Goal: Task Accomplishment & Management: Manage account settings

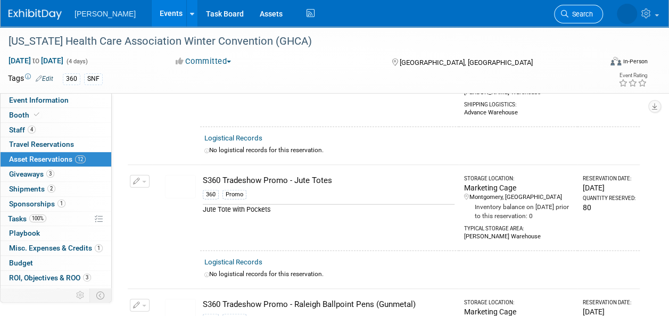
click at [586, 16] on span "Search" at bounding box center [580, 14] width 24 height 8
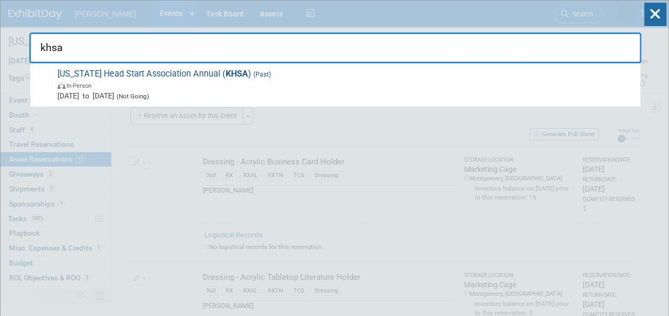
type input "khsa"
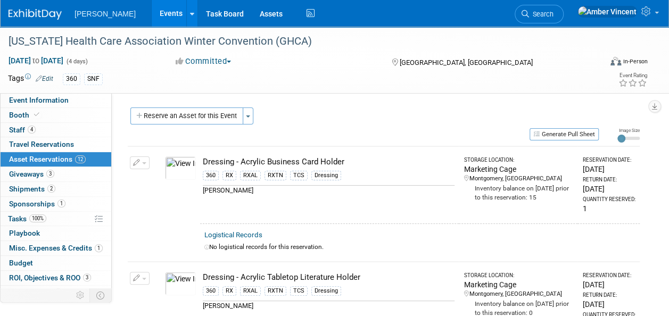
click at [152, 12] on link "Events" at bounding box center [171, 13] width 39 height 27
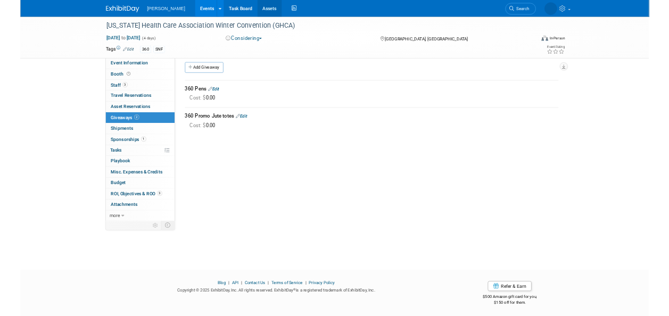
scroll to position [8, 0]
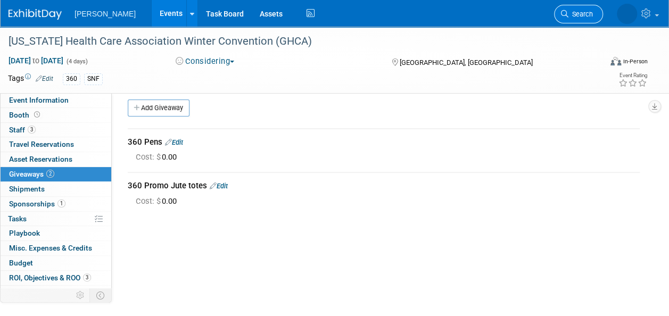
click at [577, 20] on link "Search" at bounding box center [578, 14] width 49 height 19
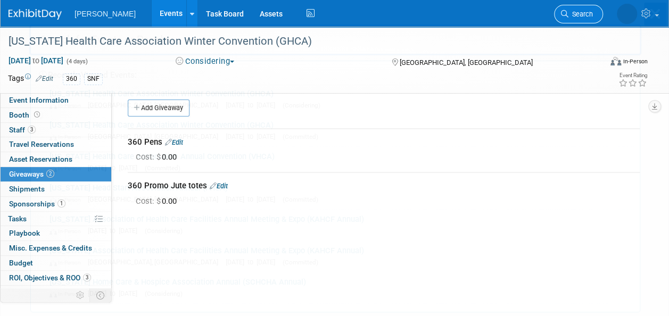
scroll to position [0, 0]
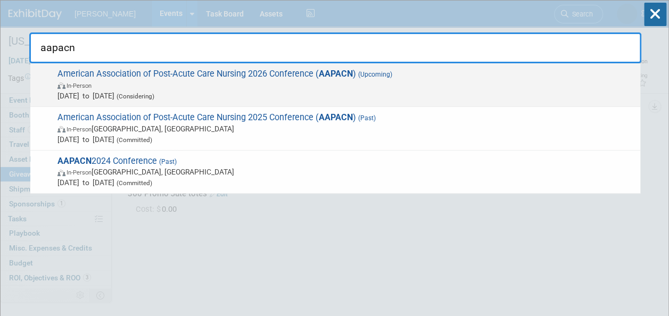
type input "aapacn"
click at [295, 89] on span "In-Person" at bounding box center [345, 85] width 577 height 11
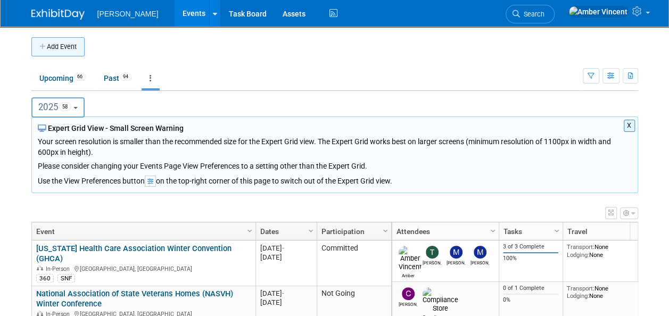
click at [59, 48] on button "Add Event" at bounding box center [57, 46] width 53 height 19
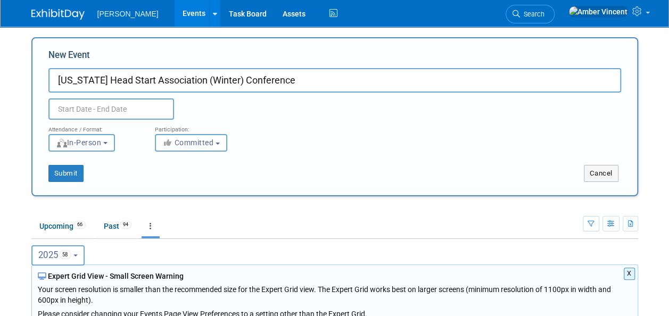
type input "[US_STATE] Head Start Association (Winter) Conference"
click at [145, 106] on input "text" at bounding box center [111, 108] width 126 height 21
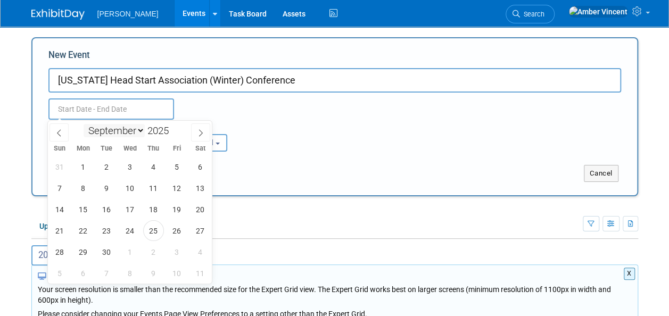
click at [143, 131] on select "January February March April May June July August September October November De…" at bounding box center [114, 130] width 61 height 13
select select "11"
click at [84, 124] on select "January February March April May June July August September October November De…" at bounding box center [114, 130] width 61 height 13
click at [105, 196] on span "9" at bounding box center [106, 188] width 21 height 21
click at [131, 186] on span "10" at bounding box center [130, 188] width 21 height 21
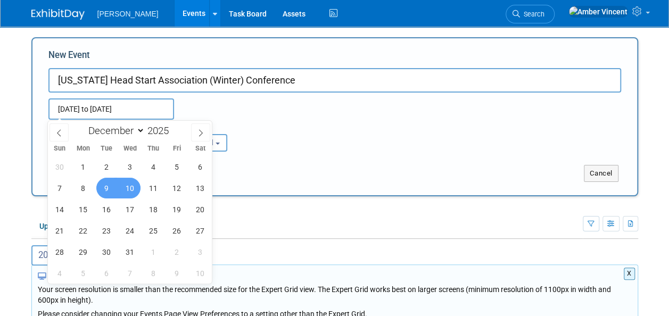
type input "Dec 9, 2025 to Dec 10, 2025"
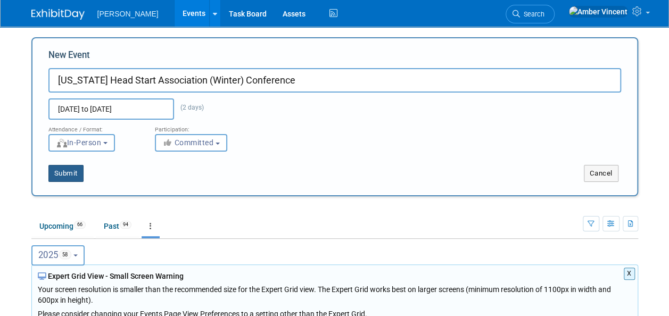
click at [80, 180] on button "Submit" at bounding box center [65, 173] width 35 height 17
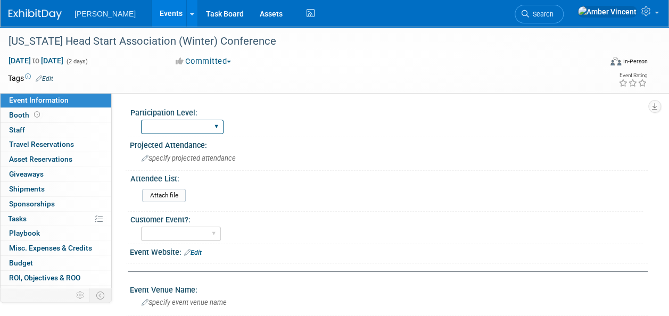
click at [171, 132] on select "Exhibitor Exhibitor/Sponsor" at bounding box center [182, 127] width 82 height 14
select select "Exhibitor"
click at [141, 120] on select "Exhibitor Exhibitor/Sponsor" at bounding box center [182, 127] width 82 height 14
click at [53, 78] on link "Edit" at bounding box center [45, 78] width 18 height 7
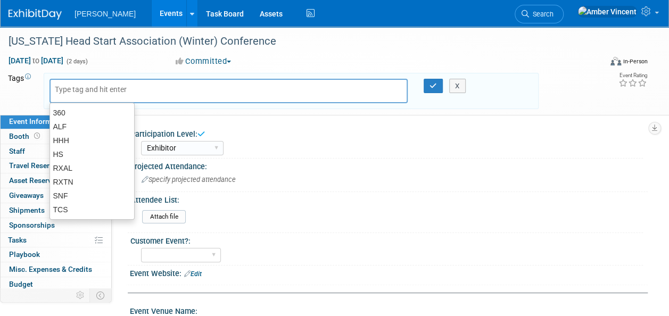
click at [76, 89] on input "text" at bounding box center [97, 89] width 85 height 11
click at [68, 112] on div "360" at bounding box center [91, 112] width 85 height 15
type input "360"
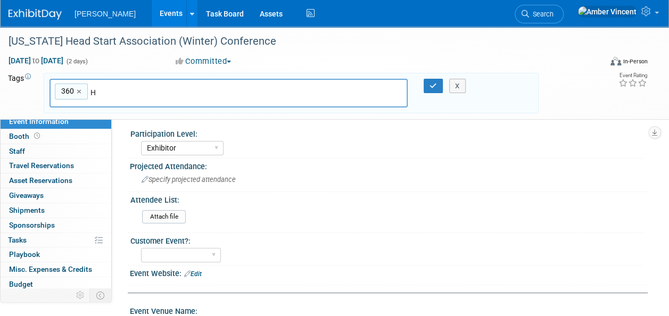
type input "HS"
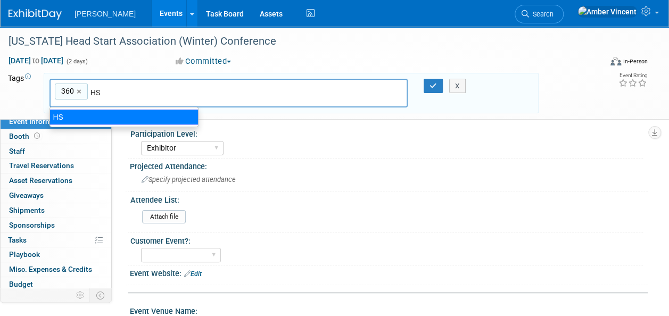
click at [128, 119] on div "HS" at bounding box center [123, 117] width 149 height 15
type input "360, HS"
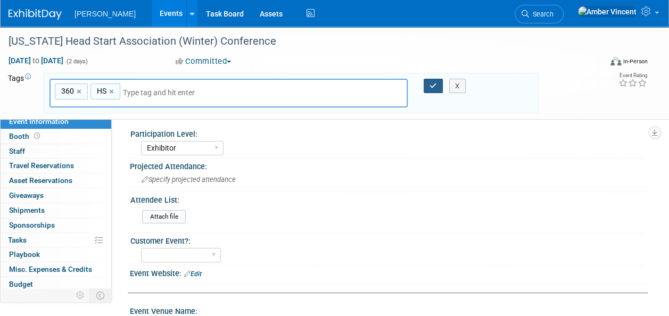
click at [432, 89] on button "button" at bounding box center [432, 86] width 19 height 15
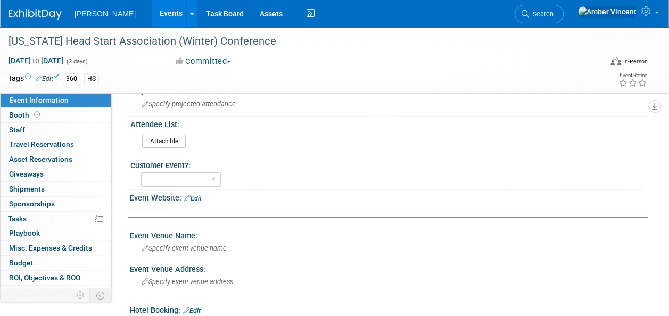
scroll to position [106, 0]
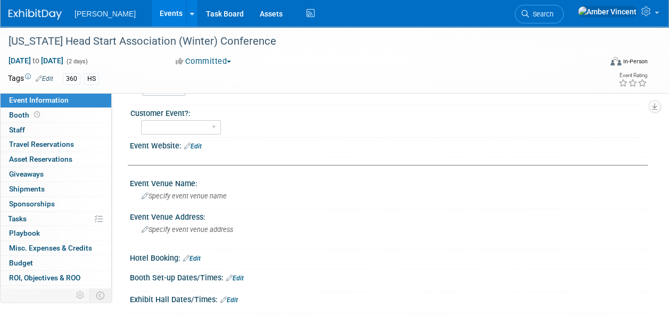
click at [194, 145] on link "Edit" at bounding box center [193, 146] width 18 height 7
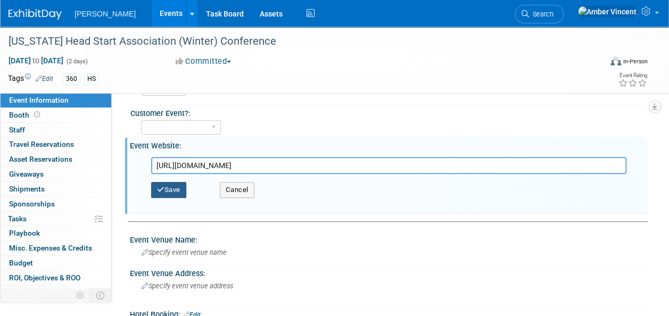
type input "[URL][DOMAIN_NAME]"
click at [170, 186] on button "Save" at bounding box center [168, 190] width 35 height 16
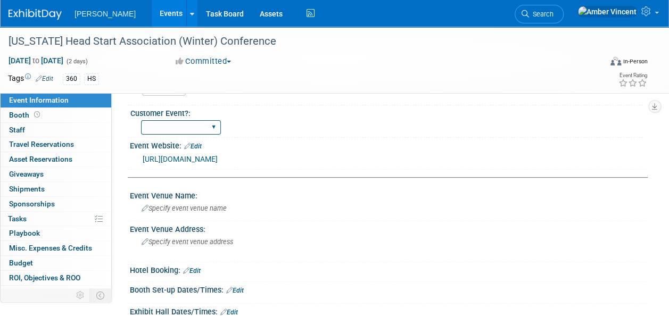
drag, startPoint x: 205, startPoint y: 121, endPoint x: 202, endPoint y: 133, distance: 12.1
click at [205, 121] on select "Yes No" at bounding box center [181, 127] width 80 height 14
select select "No"
click at [141, 120] on select "Yes No" at bounding box center [181, 127] width 80 height 14
click at [227, 212] on div "Specify event venue name" at bounding box center [389, 208] width 502 height 16
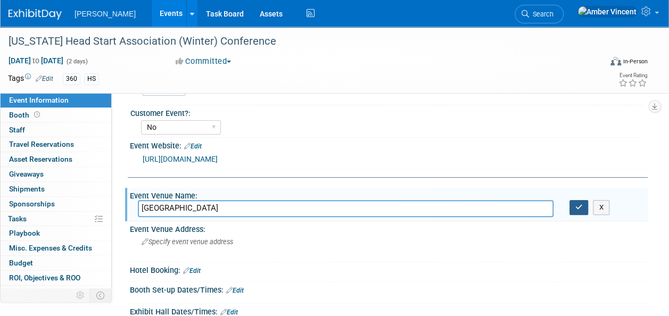
type input "[GEOGRAPHIC_DATA]"
drag, startPoint x: 573, startPoint y: 205, endPoint x: 554, endPoint y: 204, distance: 19.7
click at [573, 205] on button "button" at bounding box center [578, 207] width 19 height 15
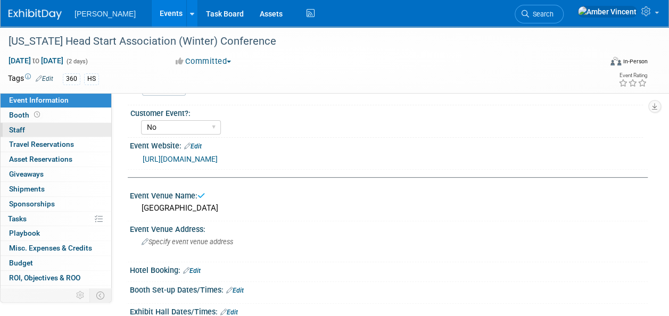
click at [26, 133] on link "0 Staff 0" at bounding box center [56, 130] width 111 height 14
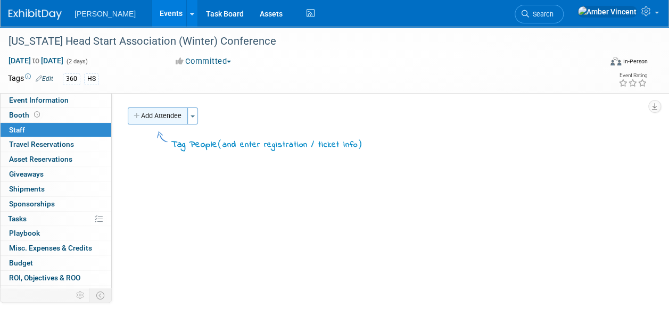
click at [162, 110] on button "Add Attendee" at bounding box center [158, 115] width 60 height 17
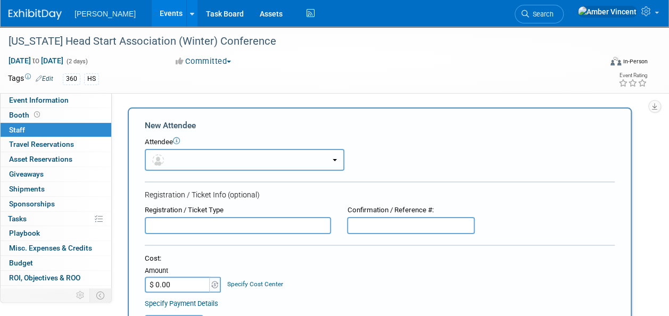
click at [187, 155] on button "button" at bounding box center [244, 160] width 199 height 22
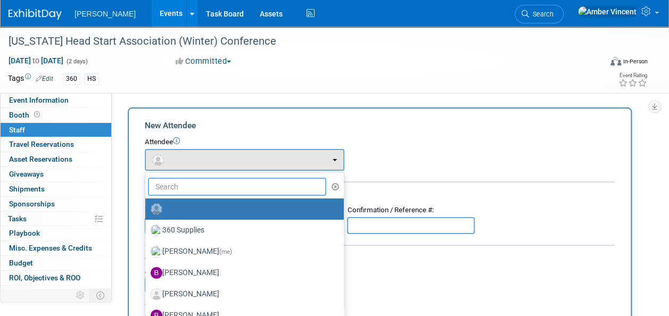
click at [196, 190] on input "text" at bounding box center [237, 187] width 178 height 18
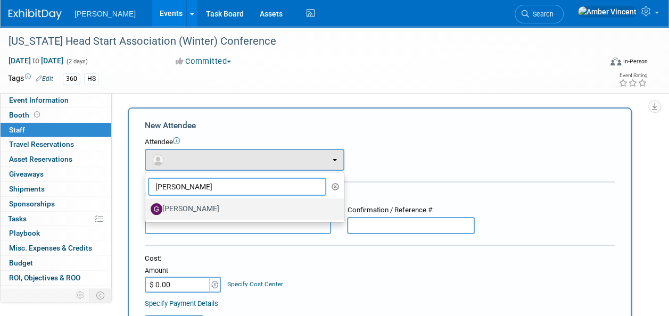
type input "greg"
click at [192, 202] on label "[PERSON_NAME]" at bounding box center [242, 209] width 182 height 17
click at [147, 204] on input "[PERSON_NAME]" at bounding box center [143, 207] width 7 height 7
select select "88bfdb83-d7a7-4e7b-85ee-08617a56a54b"
select select "4"
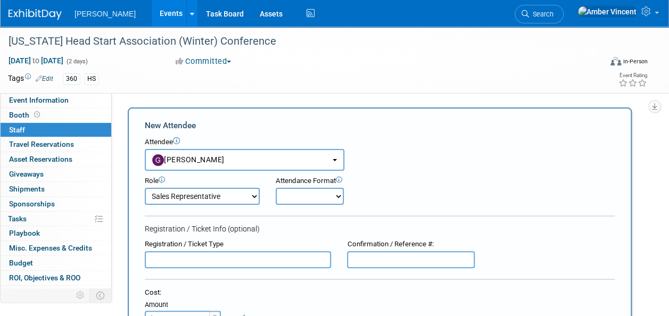
drag, startPoint x: 304, startPoint y: 189, endPoint x: 304, endPoint y: 201, distance: 11.7
click at [304, 190] on select "Onsite Remote" at bounding box center [310, 196] width 68 height 17
select select "1"
click at [276, 188] on select "Onsite Remote" at bounding box center [310, 196] width 68 height 17
click at [237, 201] on select "Attend Demonstrator Host Leadership Planner Presenter Sales Representative" at bounding box center [202, 196] width 115 height 17
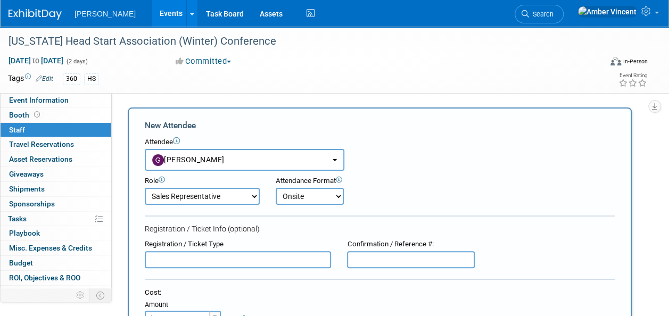
click at [237, 201] on select "Attend Demonstrator Host Leadership Planner Presenter Sales Representative" at bounding box center [202, 196] width 115 height 17
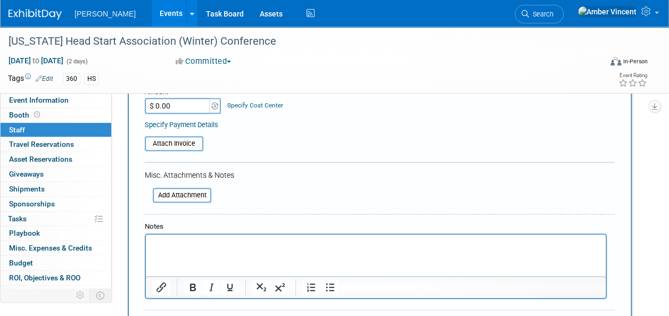
scroll to position [372, 0]
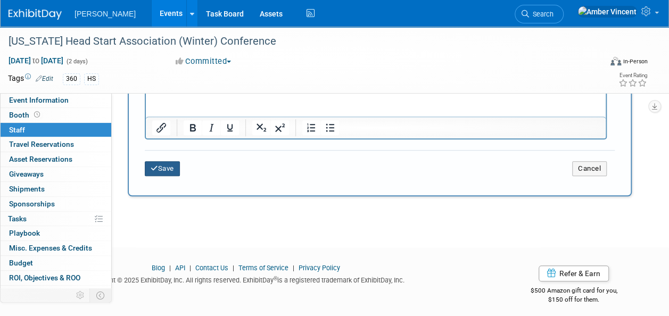
click at [161, 173] on button "Save" at bounding box center [162, 168] width 35 height 15
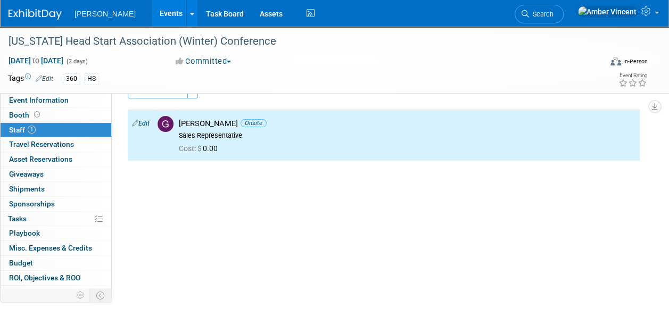
scroll to position [0, 0]
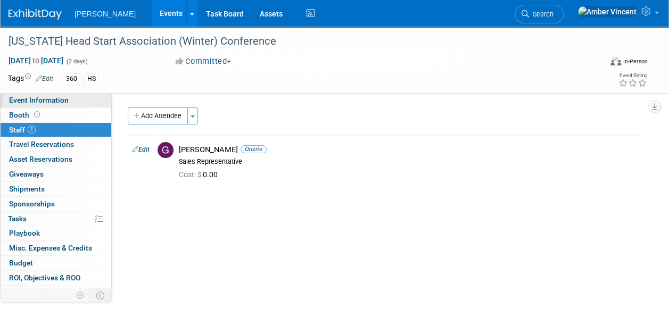
click at [36, 97] on span "Event Information" at bounding box center [39, 100] width 60 height 9
select select "Exhibitor"
select select "No"
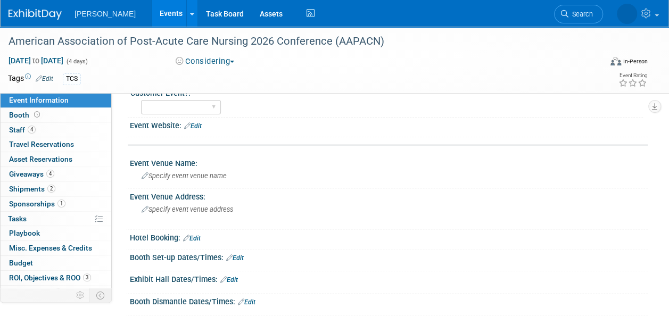
scroll to position [213, 0]
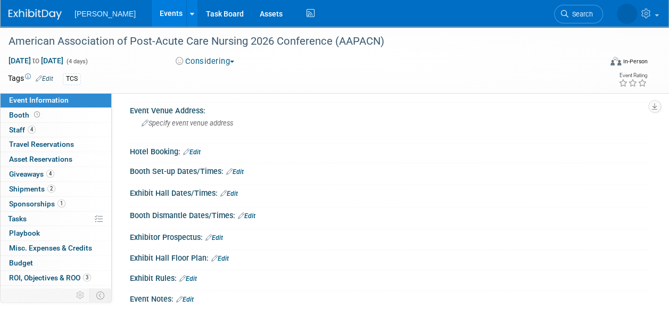
click at [48, 198] on link "1 Sponsorships 1" at bounding box center [56, 204] width 111 height 14
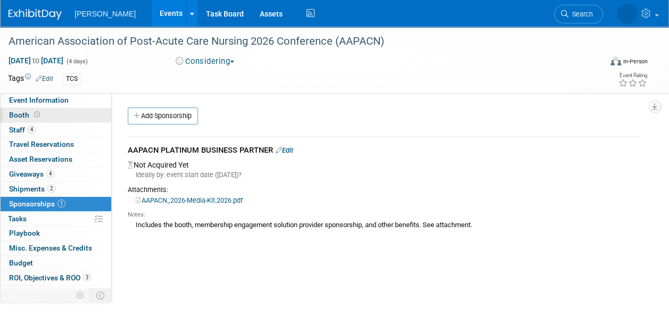
click at [51, 115] on link "Booth" at bounding box center [56, 115] width 111 height 14
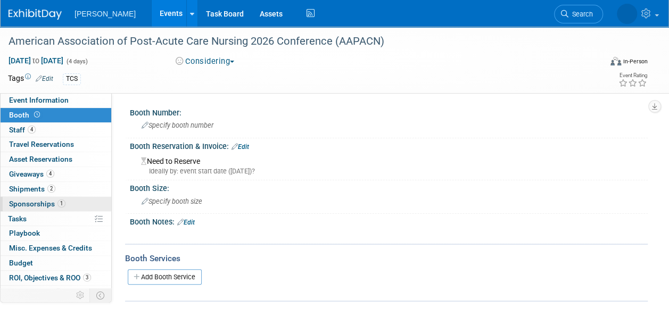
click at [56, 205] on span "Sponsorships 1" at bounding box center [37, 203] width 56 height 9
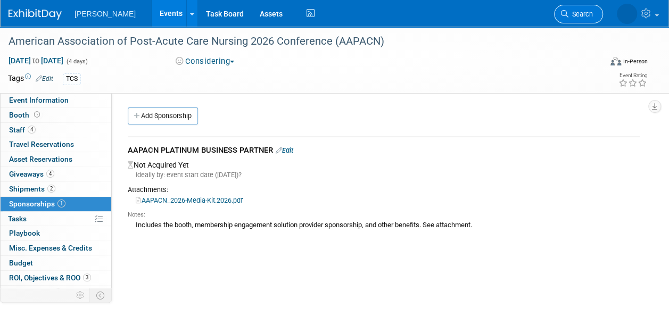
click at [587, 11] on span "Search" at bounding box center [580, 14] width 24 height 8
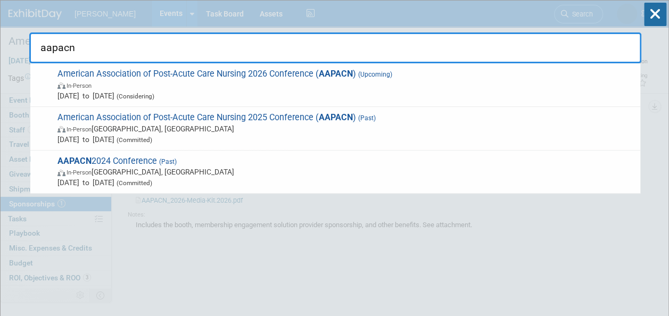
type input "aapacn"
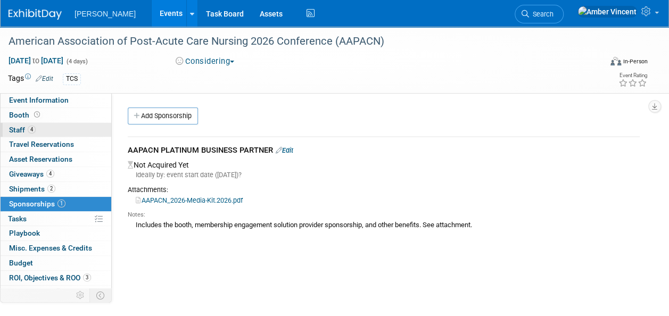
click at [44, 129] on link "4 Staff 4" at bounding box center [56, 130] width 111 height 14
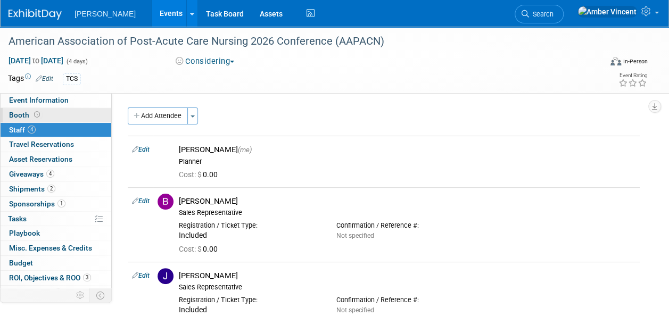
click at [49, 118] on link "Booth" at bounding box center [56, 115] width 111 height 14
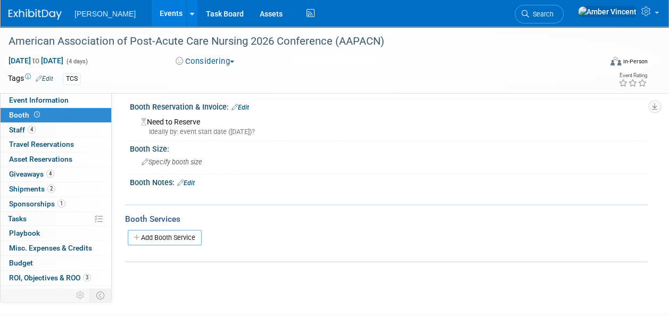
scroll to position [53, 0]
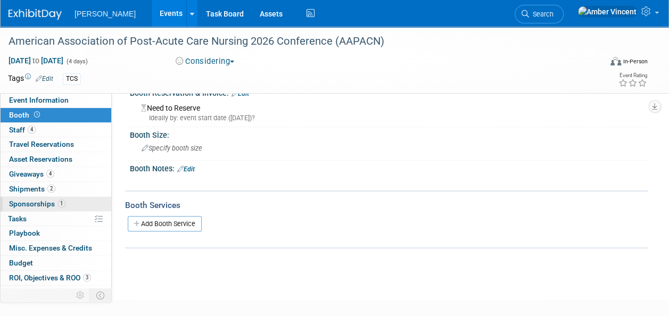
click at [41, 200] on span "Sponsorships 1" at bounding box center [37, 203] width 56 height 9
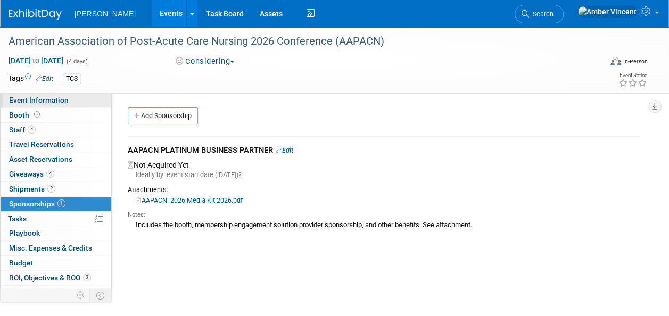
click at [37, 102] on span "Event Information" at bounding box center [39, 100] width 60 height 9
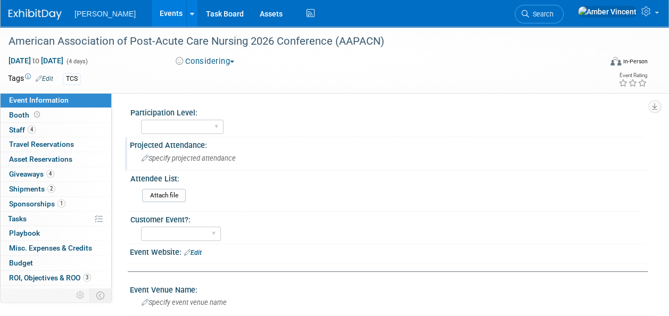
click at [177, 159] on span "Specify projected attendance" at bounding box center [189, 158] width 94 height 8
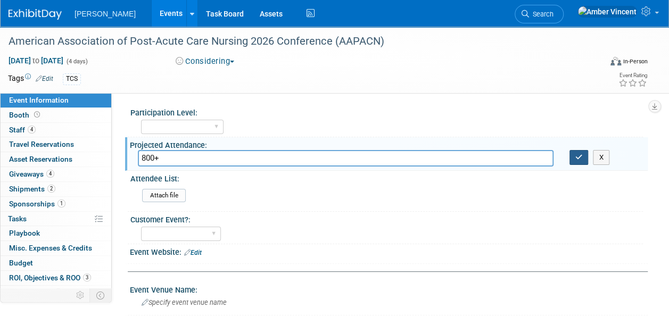
type input "800+"
click at [573, 160] on button "button" at bounding box center [578, 157] width 19 height 15
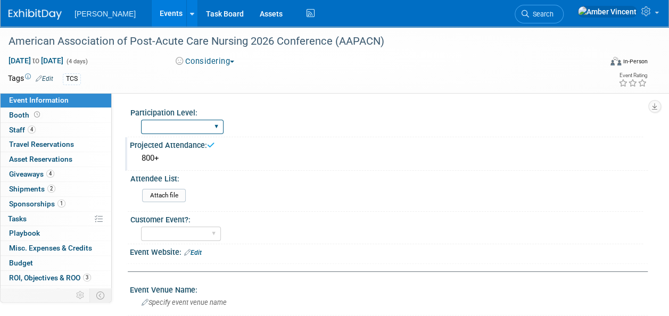
click at [215, 124] on select "Exhibitor Exhibitor/Sponsor" at bounding box center [182, 127] width 82 height 14
select select "Exhibitor/Sponsor"
click at [141, 120] on select "Exhibitor Exhibitor/Sponsor" at bounding box center [182, 127] width 82 height 14
drag, startPoint x: 214, startPoint y: 233, endPoint x: 204, endPoint y: 241, distance: 12.9
click at [214, 233] on select "Yes No" at bounding box center [181, 234] width 80 height 14
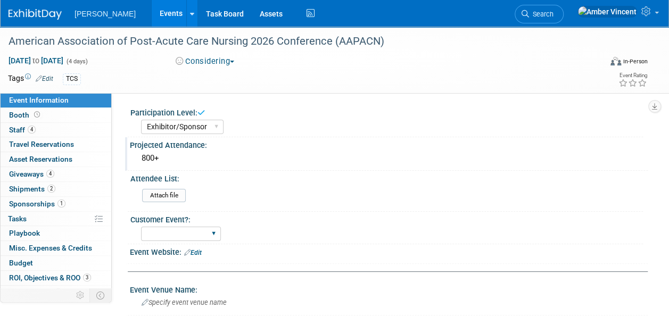
select select "No"
click at [141, 227] on select "Yes No" at bounding box center [181, 234] width 80 height 14
click at [563, 19] on link "Search" at bounding box center [538, 14] width 49 height 19
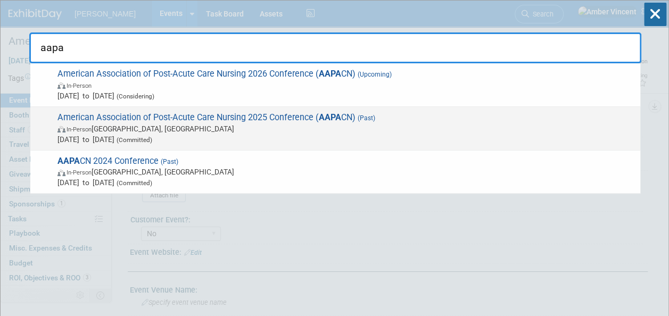
type input "aapa"
click at [242, 115] on span "American Association of Post-Acute Care Nursing 2025 Conference ( AAPA CN) (Pas…" at bounding box center [344, 128] width 580 height 32
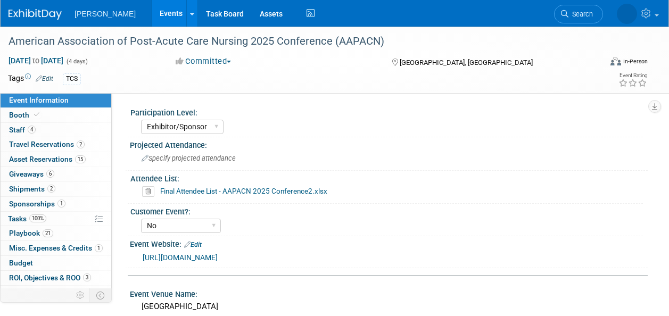
select select "Exhibitor/Sponsor"
select select "No"
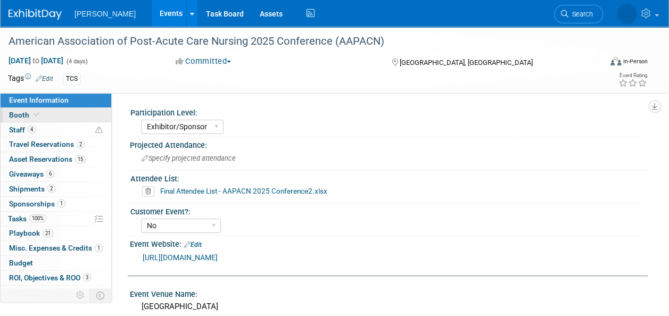
click at [45, 118] on link "Booth" at bounding box center [56, 115] width 111 height 14
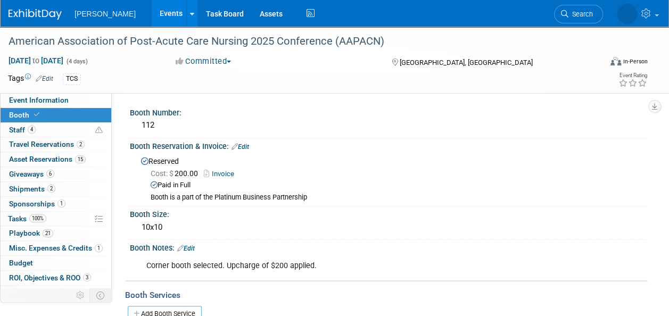
click at [576, 18] on link "Search" at bounding box center [578, 14] width 49 height 19
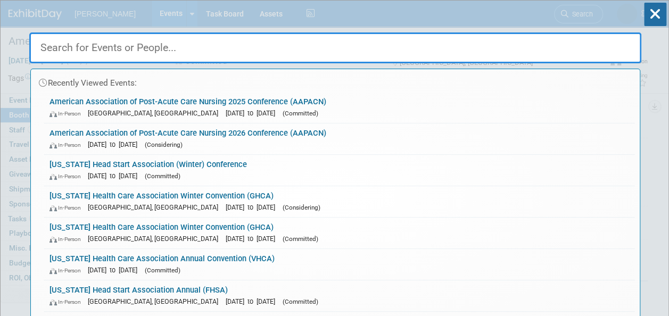
click at [486, 17] on div "Recently Viewed Events: American Association of Post-Acute Care Nursing 2025 Co…" at bounding box center [335, 161] width 612 height 320
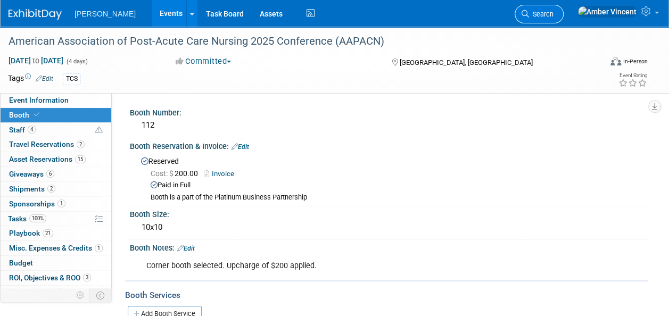
click at [563, 20] on link "Search" at bounding box center [538, 14] width 49 height 19
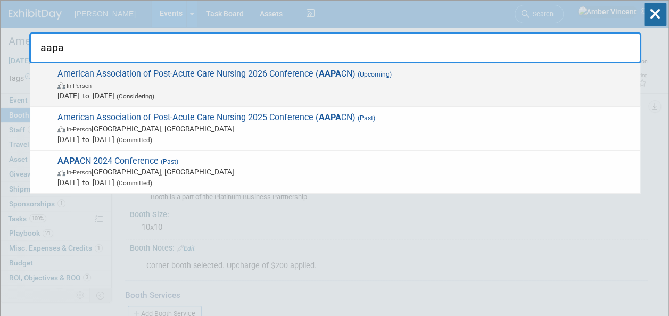
type input "aapa"
click at [395, 85] on span "In-Person" at bounding box center [345, 85] width 577 height 11
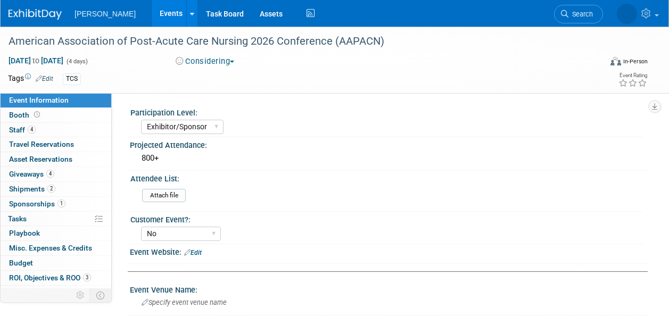
select select "Exhibitor/Sponsor"
select select "No"
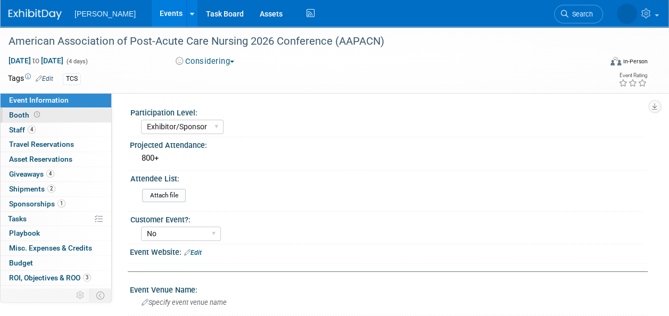
click at [48, 117] on link "Booth" at bounding box center [56, 115] width 111 height 14
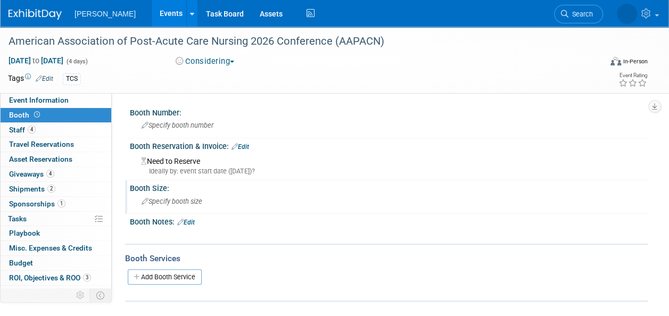
click at [174, 202] on span "Specify booth size" at bounding box center [172, 201] width 61 height 8
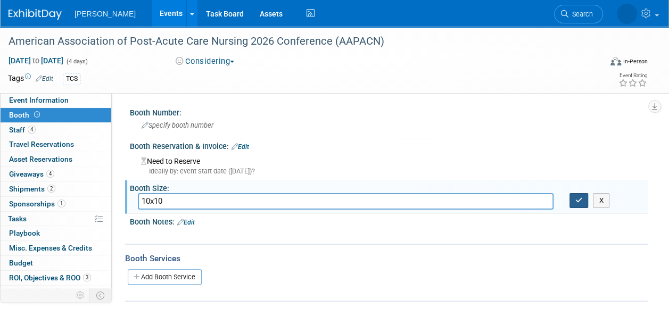
type input "10x10"
click at [577, 200] on icon "button" at bounding box center [578, 200] width 7 height 7
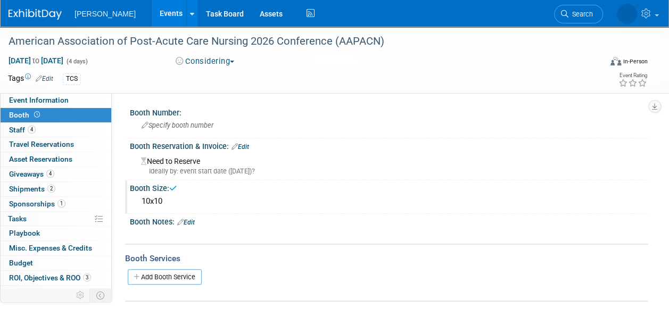
click at [195, 220] on link "Edit" at bounding box center [186, 222] width 18 height 7
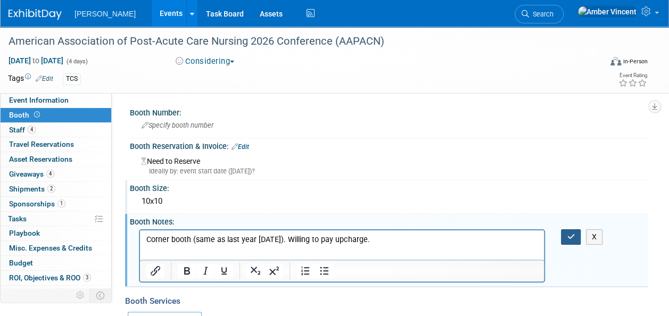
click at [570, 241] on button "button" at bounding box center [571, 236] width 20 height 15
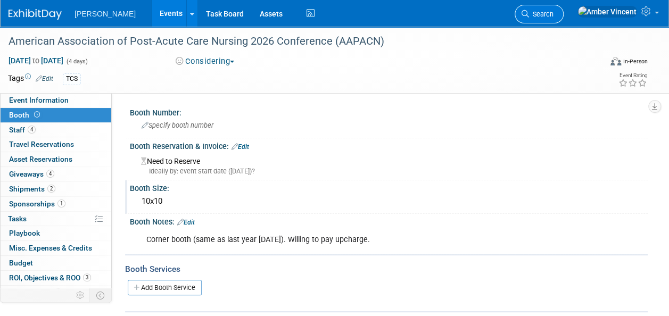
click at [553, 14] on span "Search" at bounding box center [541, 14] width 24 height 8
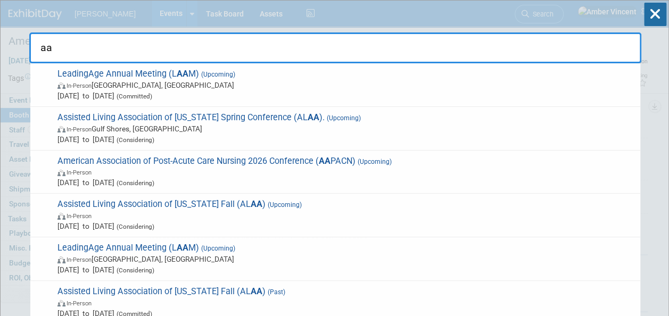
type input "aa"
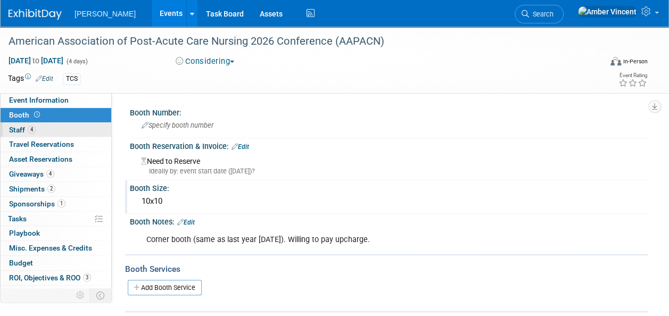
click at [47, 124] on link "4 Staff 4" at bounding box center [56, 130] width 111 height 14
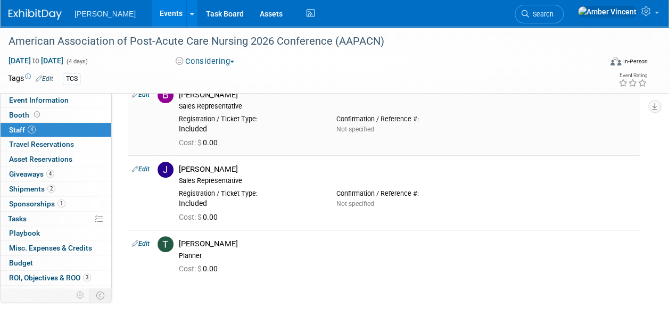
scroll to position [53, 0]
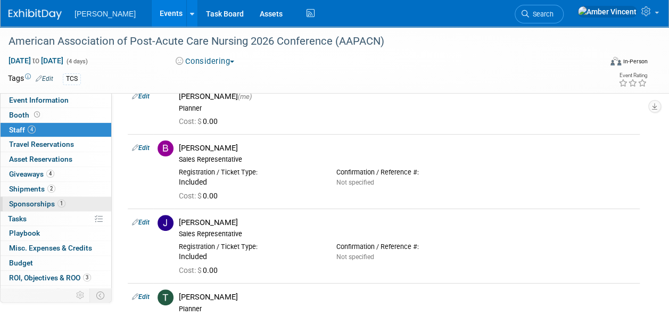
click at [46, 205] on span "Sponsorships 1" at bounding box center [37, 203] width 56 height 9
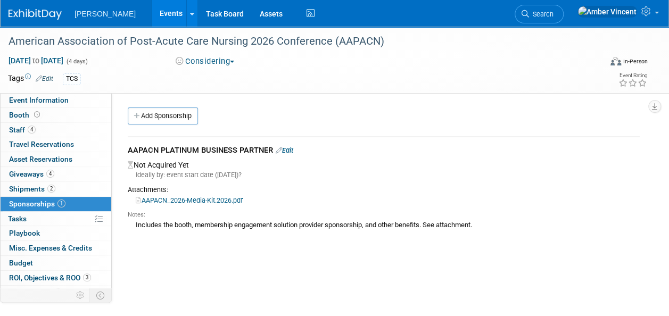
click at [293, 148] on link "Edit" at bounding box center [285, 150] width 18 height 8
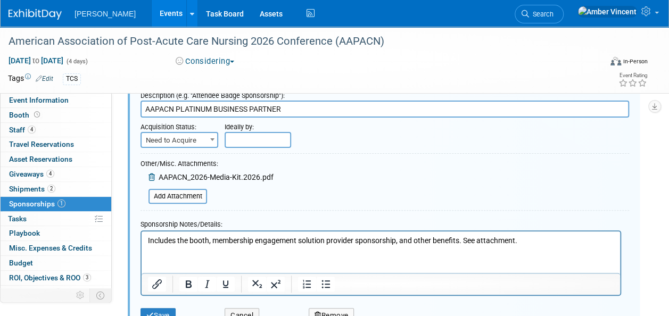
scroll to position [69, 0]
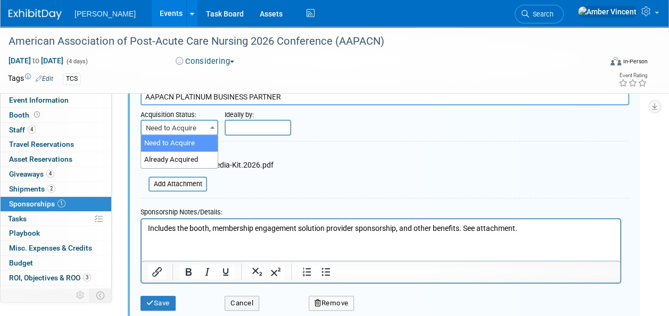
click at [201, 126] on span "Need to Acquire" at bounding box center [180, 128] width 76 height 15
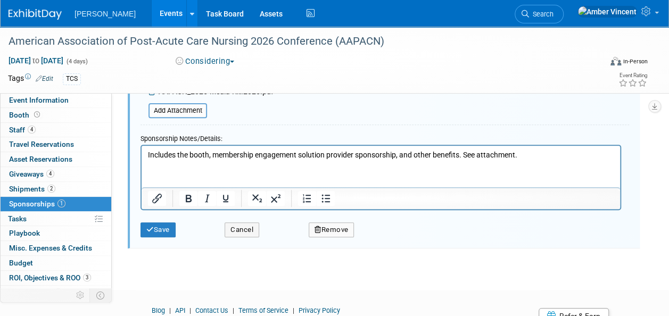
scroll to position [175, 0]
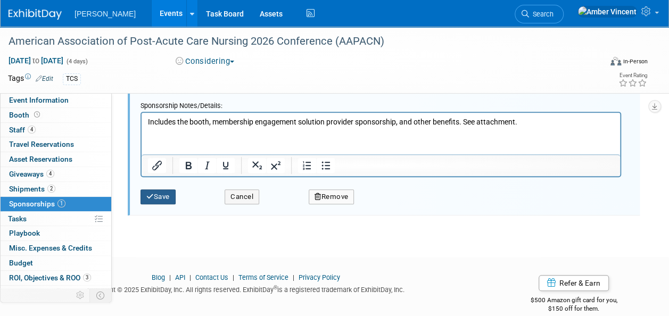
click at [165, 195] on button "Save" at bounding box center [157, 196] width 35 height 15
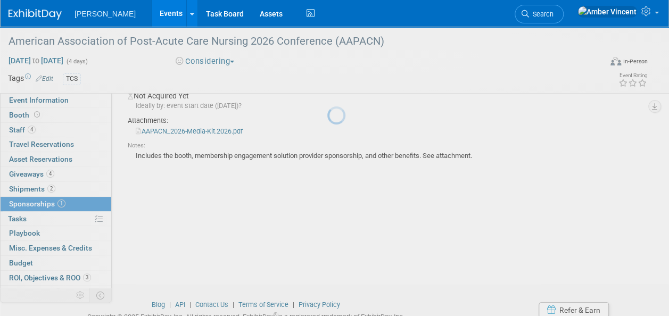
scroll to position [15, 0]
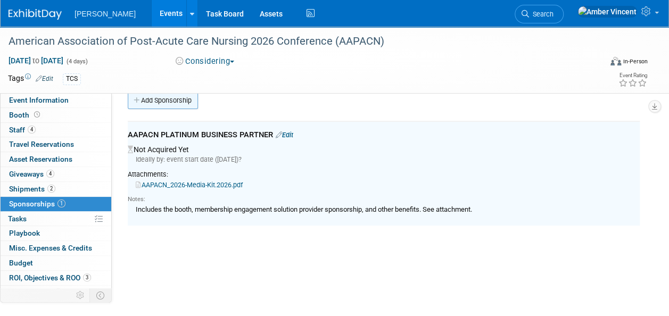
click at [187, 104] on link "Add Sponsorship" at bounding box center [163, 100] width 70 height 17
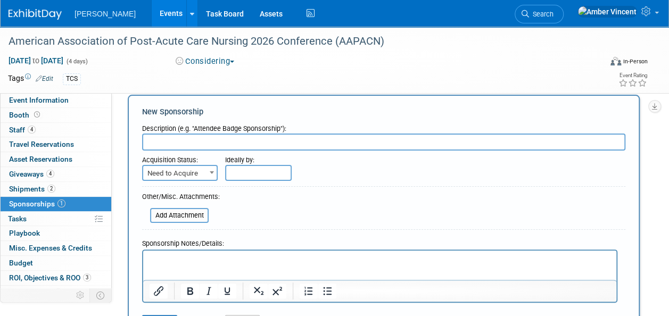
scroll to position [0, 0]
type input "Welcome Package"
click at [185, 259] on p "Rich Text Area. Press ALT-0 for help." at bounding box center [379, 260] width 461 height 11
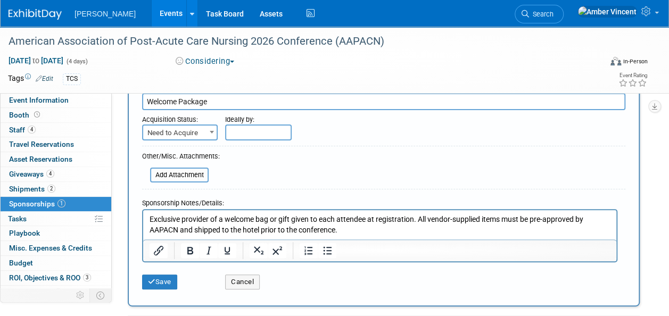
scroll to position [122, 0]
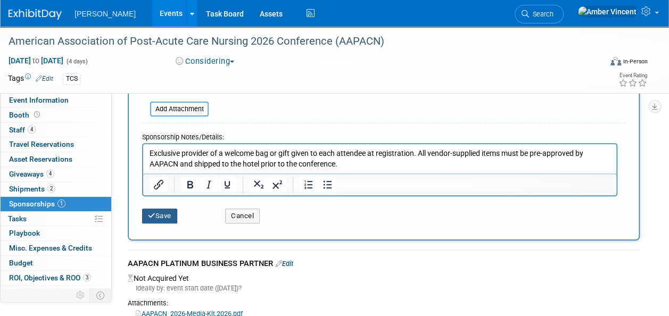
click at [172, 212] on button "Save" at bounding box center [159, 216] width 35 height 15
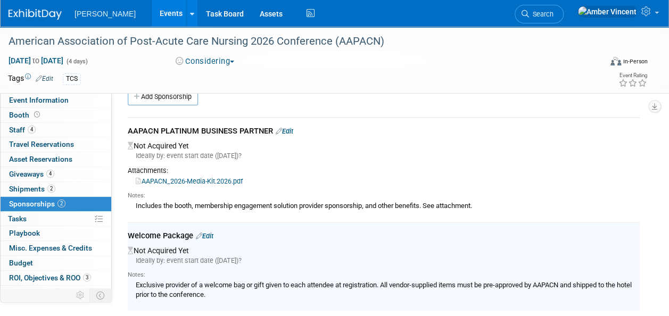
scroll to position [0, 0]
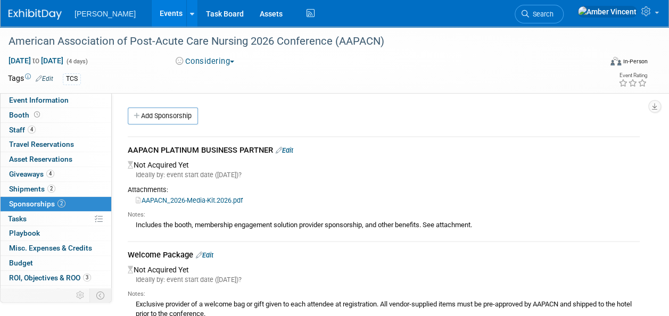
click at [212, 252] on link "Edit" at bounding box center [205, 255] width 18 height 8
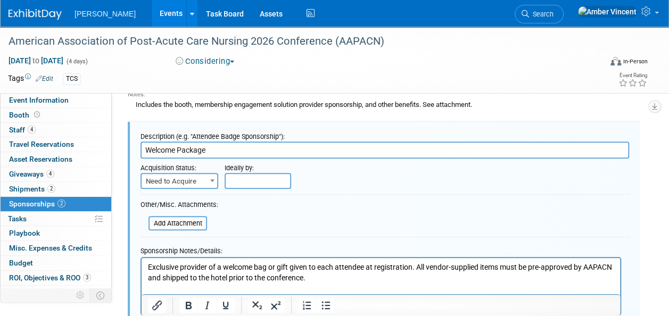
drag, startPoint x: 223, startPoint y: 147, endPoint x: 136, endPoint y: 136, distance: 88.0
click at [136, 136] on div "Description (e.g. "Attendee Badge Sponsorship"): Welcome Package Acquisition St…" at bounding box center [384, 238] width 512 height 232
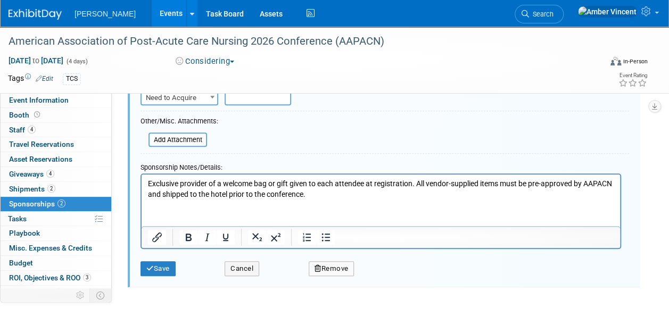
scroll to position [273, 0]
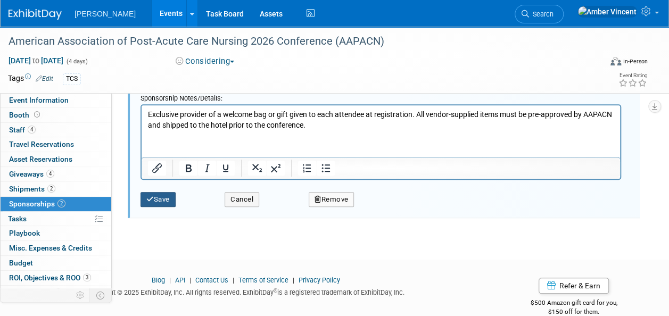
type input "WELCOME PACKAGE"
click at [164, 200] on button "Save" at bounding box center [157, 199] width 35 height 15
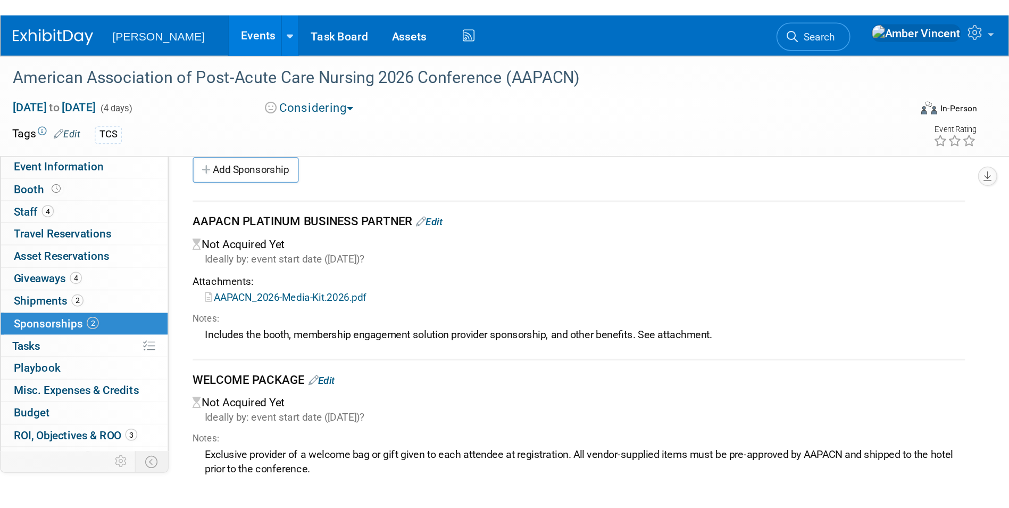
scroll to position [8, 0]
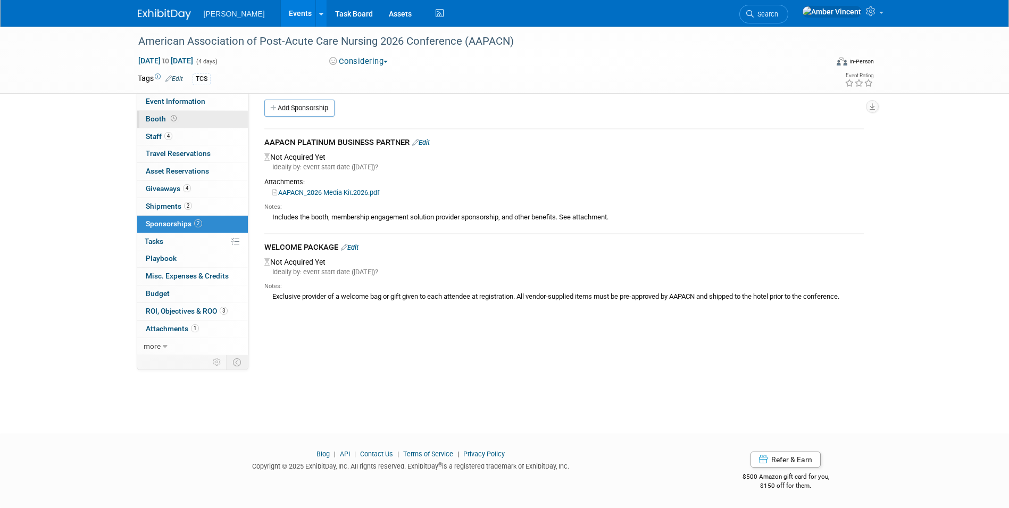
click at [165, 124] on link "Booth" at bounding box center [192, 119] width 111 height 17
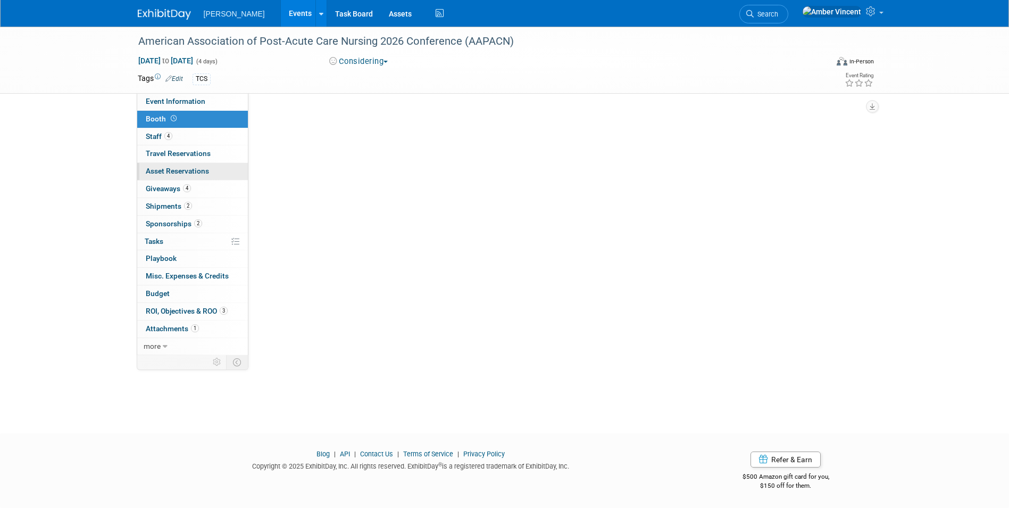
scroll to position [0, 0]
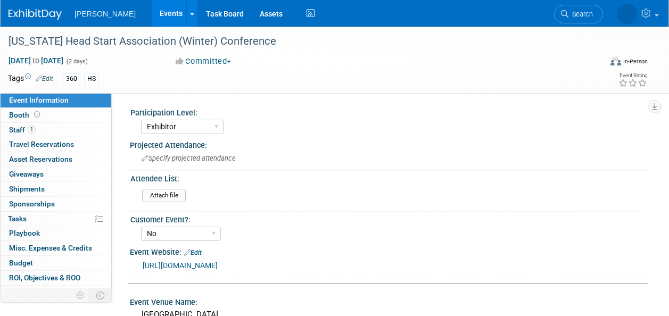
select select "Exhibitor"
select select "No"
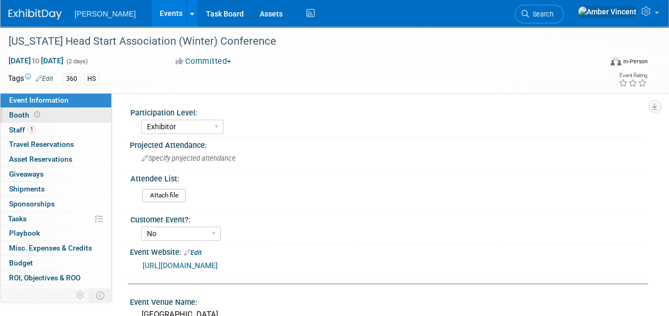
click at [34, 115] on icon at bounding box center [37, 115] width 6 height 6
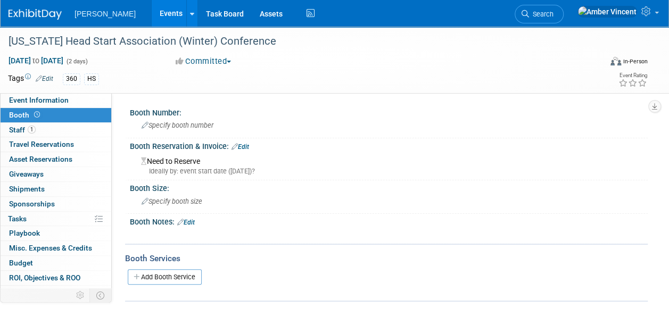
click at [163, 168] on div "Ideally by: event start date ([DATE])?" at bounding box center [390, 172] width 498 height 10
click at [244, 143] on link "Edit" at bounding box center [240, 146] width 18 height 7
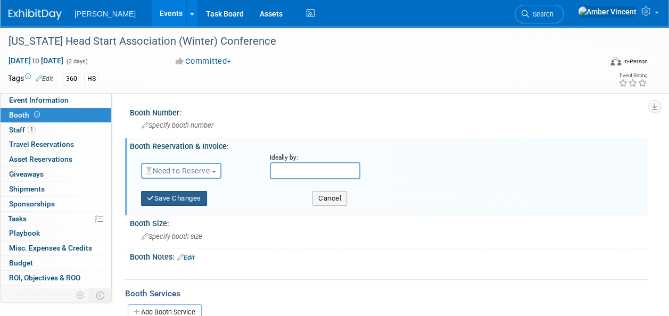
click at [148, 202] on button "Save Changes" at bounding box center [174, 198] width 66 height 15
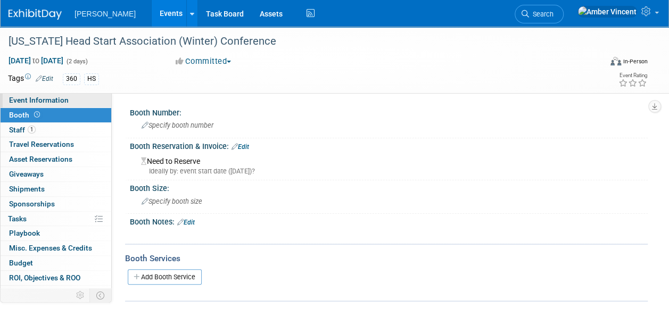
click at [55, 103] on span "Event Information" at bounding box center [39, 100] width 60 height 9
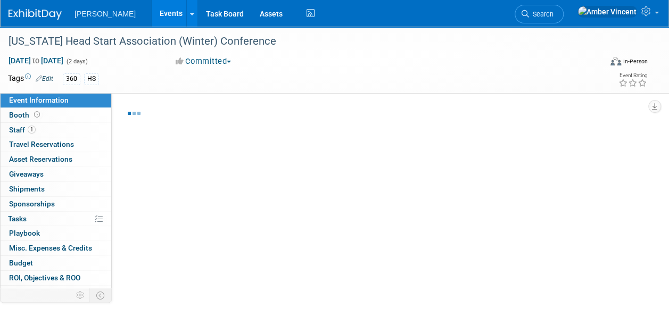
select select "Exhibitor"
select select "No"
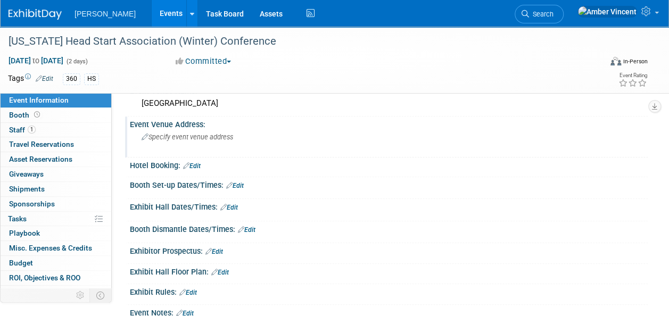
scroll to position [213, 0]
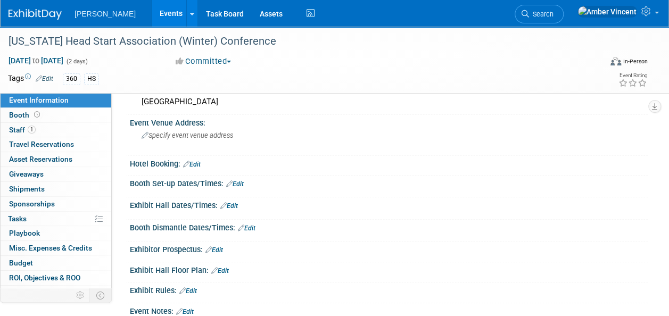
click at [196, 161] on link "Edit" at bounding box center [192, 164] width 18 height 7
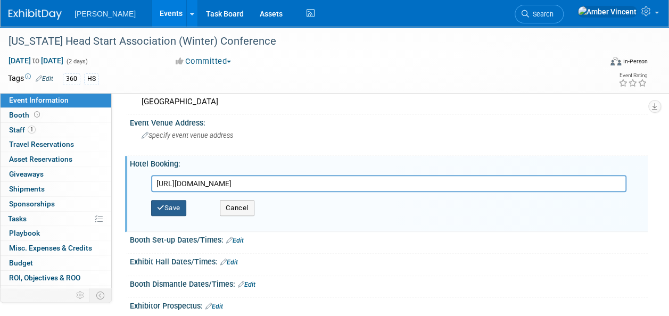
type input "[URL][DOMAIN_NAME]"
click at [172, 212] on button "Save" at bounding box center [168, 208] width 35 height 16
